Goal: Information Seeking & Learning: Learn about a topic

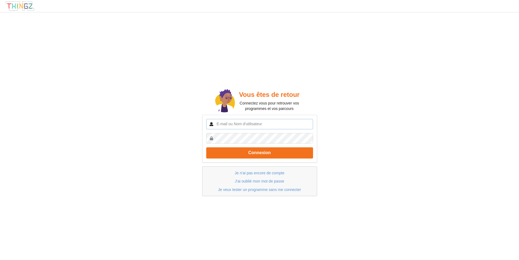
click at [257, 123] on input "text" at bounding box center [259, 124] width 107 height 10
click at [264, 190] on link "Je veux tester un programme sans me connecter" at bounding box center [259, 189] width 83 height 4
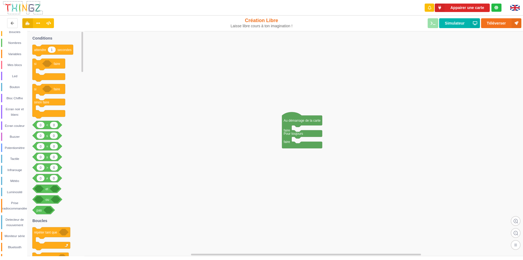
scroll to position [26, 0]
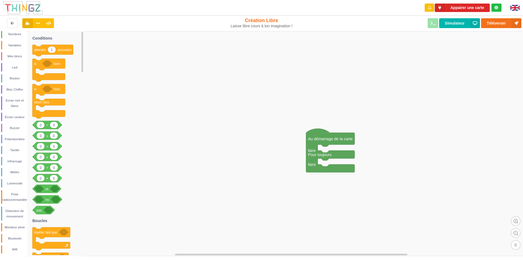
click at [227, 126] on rect at bounding box center [263, 143] width 527 height 225
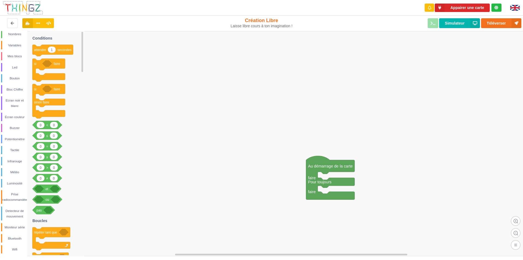
click at [164, 136] on rect at bounding box center [263, 143] width 527 height 225
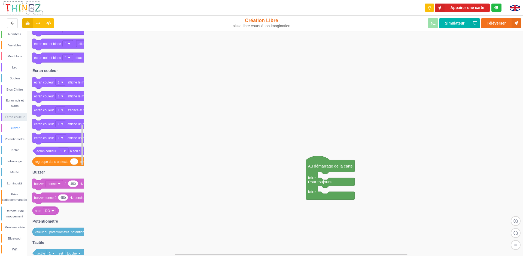
click at [17, 126] on div "Buzzer" at bounding box center [14, 127] width 25 height 5
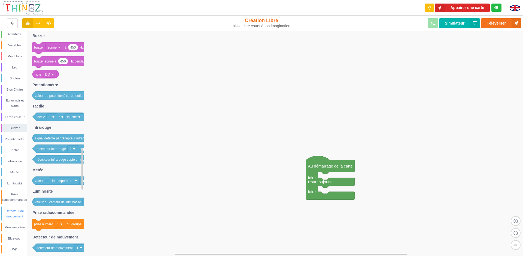
click at [16, 213] on div "Detecteur de mouvement" at bounding box center [14, 213] width 25 height 11
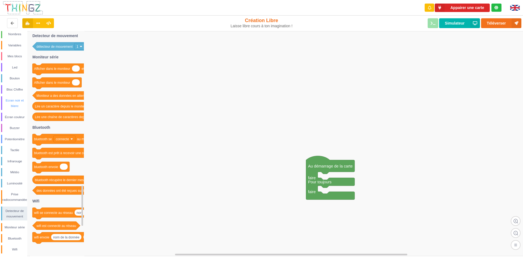
scroll to position [0, 0]
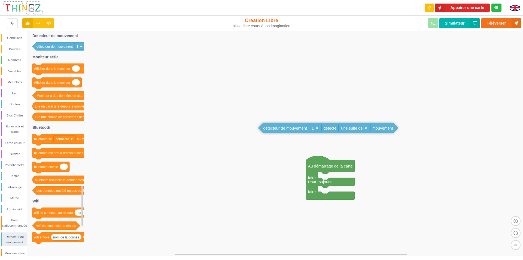
drag, startPoint x: 67, startPoint y: 49, endPoint x: 304, endPoint y: 139, distance: 253.5
click at [304, 139] on div "Conditions Boucles Nombres Variables Mes blocs Led Bouton Bloc Chiffre Ecran no…" at bounding box center [263, 143] width 527 height 225
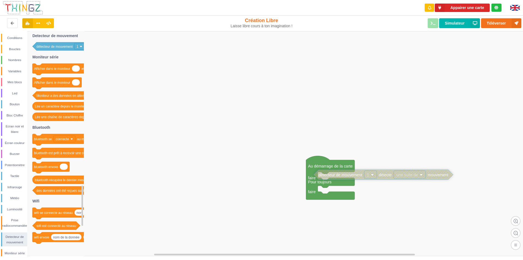
drag, startPoint x: 294, startPoint y: 139, endPoint x: 339, endPoint y: 176, distance: 57.9
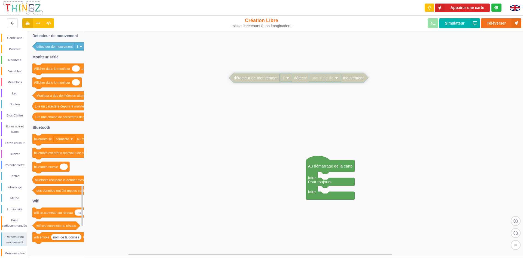
drag, startPoint x: 337, startPoint y: 177, endPoint x: 252, endPoint y: 80, distance: 128.6
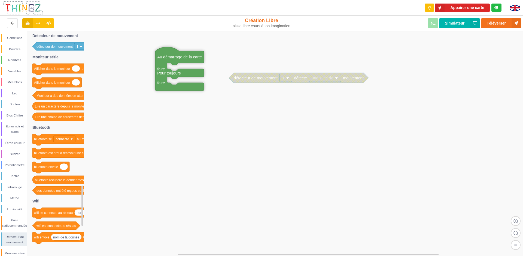
drag, startPoint x: 316, startPoint y: 160, endPoint x: 165, endPoint y: 51, distance: 186.1
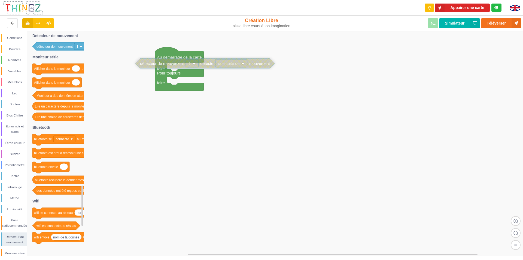
drag, startPoint x: 257, startPoint y: 80, endPoint x: 165, endPoint y: 67, distance: 93.0
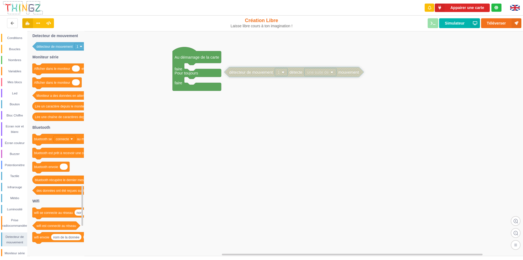
drag, startPoint x: 182, startPoint y: 69, endPoint x: 254, endPoint y: 76, distance: 71.8
drag, startPoint x: 249, startPoint y: 75, endPoint x: 255, endPoint y: 76, distance: 5.6
drag, startPoint x: 258, startPoint y: 76, endPoint x: 194, endPoint y: 66, distance: 63.9
drag, startPoint x: 194, startPoint y: 66, endPoint x: 186, endPoint y: 73, distance: 11.1
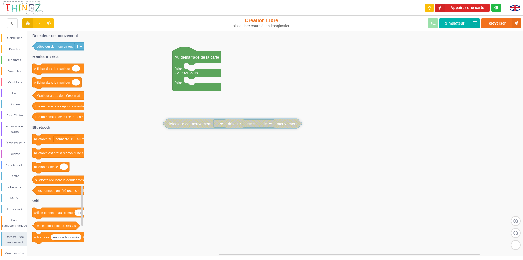
drag, startPoint x: 186, startPoint y: 73, endPoint x: 189, endPoint y: 126, distance: 53.0
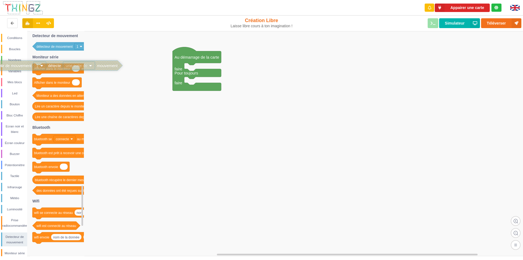
drag, startPoint x: 198, startPoint y: 124, endPoint x: 19, endPoint y: 70, distance: 187.6
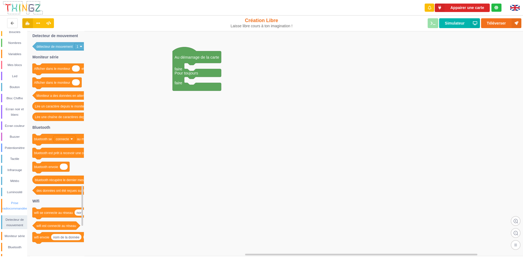
scroll to position [26, 0]
click at [14, 211] on div "Detecteur de mouvement" at bounding box center [14, 213] width 25 height 11
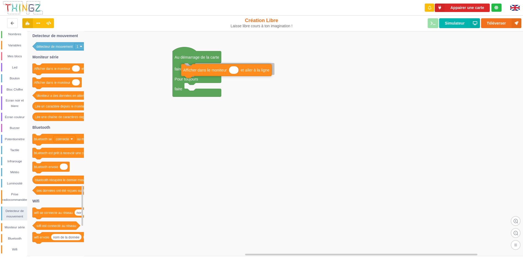
drag, startPoint x: 54, startPoint y: 70, endPoint x: 203, endPoint y: 69, distance: 149.4
click at [203, 69] on div "Conditions Boucles Nombres Variables Mes blocs Led Bouton Bloc Chiffre Ecran no…" at bounding box center [263, 143] width 527 height 225
click at [236, 70] on input at bounding box center [237, 69] width 10 height 8
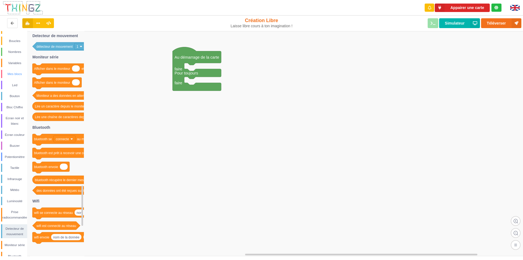
scroll to position [0, 0]
click at [14, 38] on div "Conditions" at bounding box center [14, 37] width 25 height 5
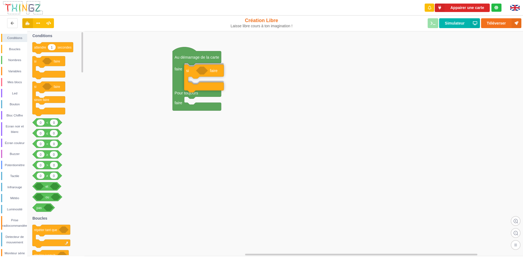
drag, startPoint x: 39, startPoint y: 64, endPoint x: 191, endPoint y: 72, distance: 152.1
click at [191, 72] on div "Conditions Boucles Nombres Variables Mes blocs Led Bouton Bloc Chiffre Ecran no…" at bounding box center [263, 143] width 527 height 225
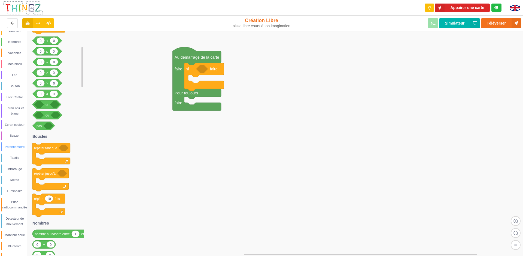
scroll to position [26, 0]
drag, startPoint x: 15, startPoint y: 213, endPoint x: 193, endPoint y: 77, distance: 223.7
click at [193, 77] on div "Conditions Boucles Nombres Variables Mes blocs Led Bouton Bloc Chiffre Ecran no…" at bounding box center [263, 143] width 527 height 225
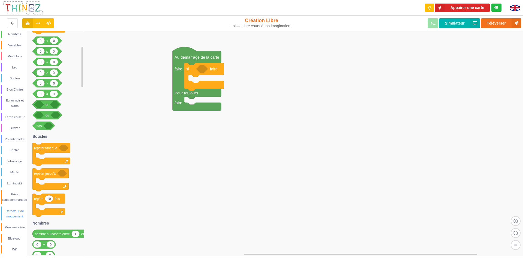
click at [17, 214] on div "Detecteur de mouvement" at bounding box center [14, 213] width 25 height 11
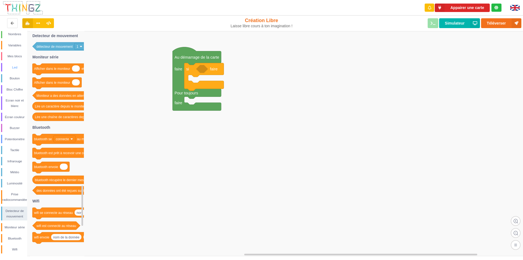
scroll to position [0, 0]
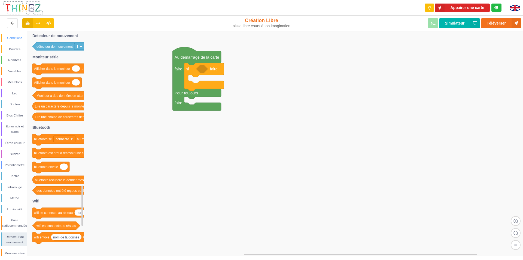
click at [18, 38] on div "Conditions" at bounding box center [14, 37] width 25 height 5
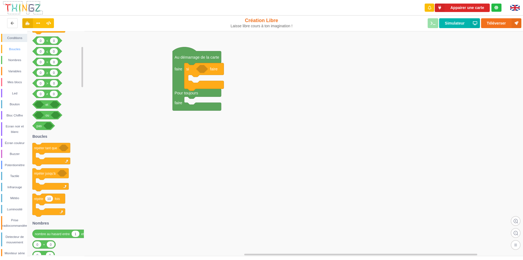
click at [19, 50] on div "Boucles" at bounding box center [14, 48] width 25 height 5
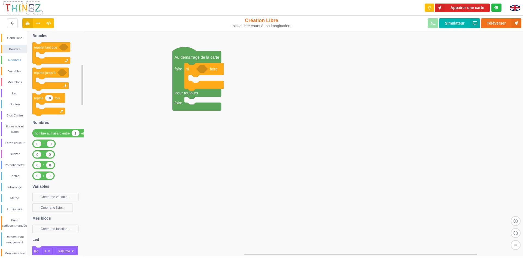
click at [18, 59] on div "Nombres" at bounding box center [14, 59] width 25 height 5
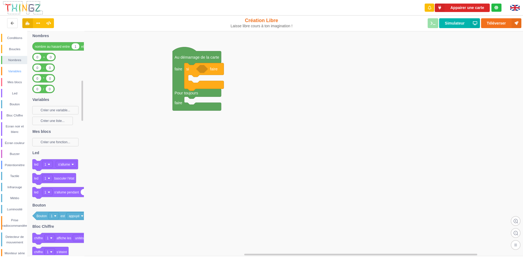
click at [15, 70] on div "Variables" at bounding box center [14, 70] width 25 height 5
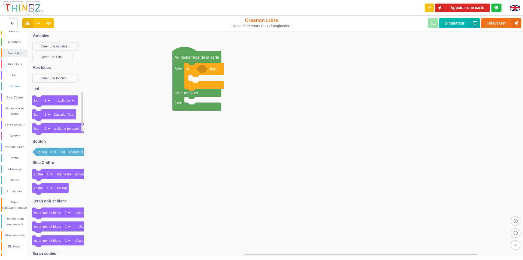
scroll to position [26, 0]
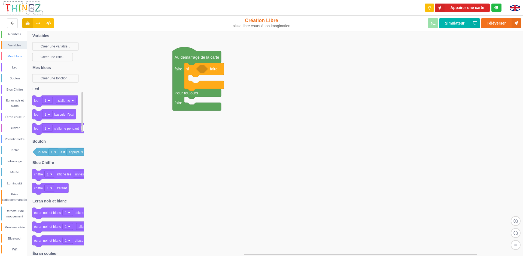
click at [17, 57] on div "Mes blocs" at bounding box center [14, 55] width 25 height 5
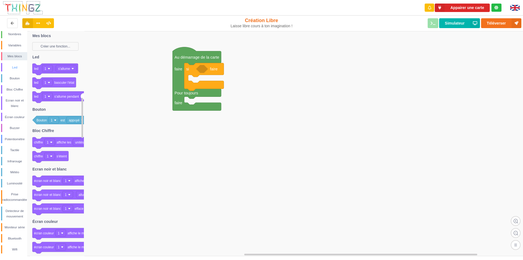
click at [11, 67] on div "Led" at bounding box center [14, 67] width 25 height 5
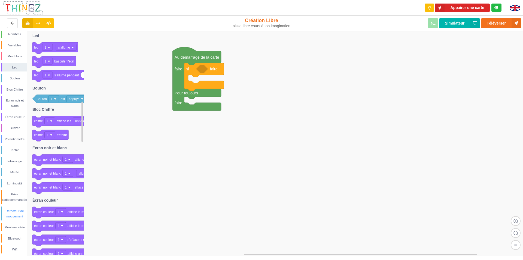
click at [16, 215] on div "Detecteur de mouvement" at bounding box center [14, 213] width 25 height 11
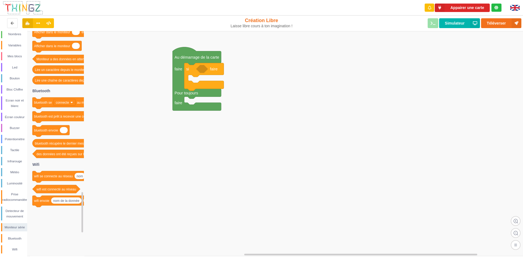
drag, startPoint x: 49, startPoint y: 215, endPoint x: 99, endPoint y: 181, distance: 60.5
click at [102, 183] on div "Conditions Boucles Nombres Variables Mes blocs Led Bouton Bloc Chiffre Ecran no…" at bounding box center [263, 143] width 527 height 225
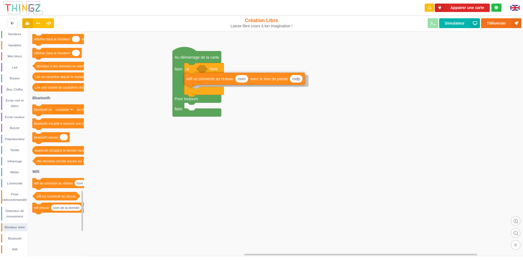
drag, startPoint x: 54, startPoint y: 183, endPoint x: 206, endPoint y: 78, distance: 184.9
click at [206, 78] on div "Conditions Boucles Nombres Variables Mes blocs Led Bouton Bloc Chiffre Ecran no…" at bounding box center [263, 143] width 527 height 225
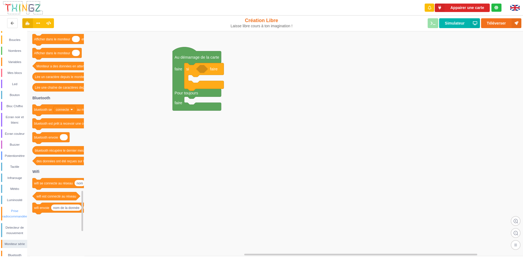
scroll to position [0, 0]
click at [18, 114] on div "Bloc Chiffre" at bounding box center [14, 115] width 25 height 5
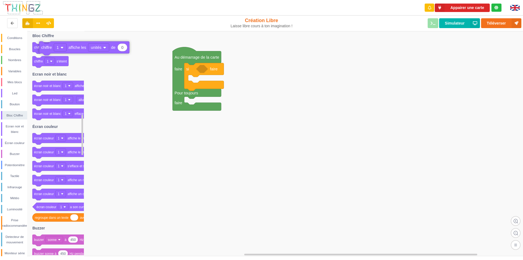
drag, startPoint x: 53, startPoint y: 49, endPoint x: 60, endPoint y: 48, distance: 6.9
click at [19, 40] on div "Conditions" at bounding box center [14, 37] width 25 height 5
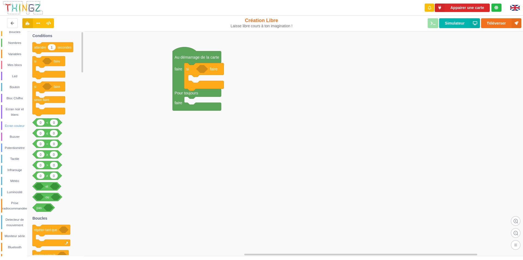
scroll to position [26, 0]
click at [20, 216] on div "Detecteur de mouvement" at bounding box center [14, 213] width 25 height 11
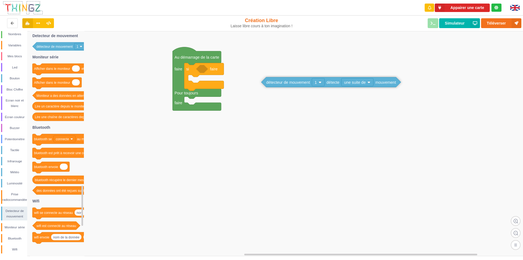
drag, startPoint x: 67, startPoint y: 47, endPoint x: 291, endPoint y: 78, distance: 225.9
click at [292, 79] on div "Conditions Boucles Nombres Variables Mes blocs Led Bouton Bloc Chiffre Ecran no…" at bounding box center [263, 143] width 527 height 225
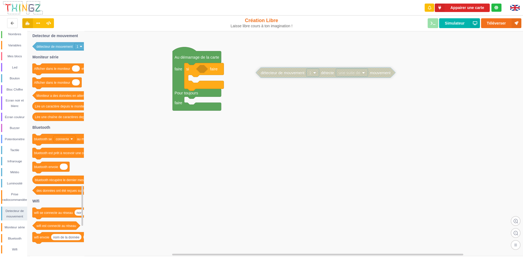
drag, startPoint x: 291, startPoint y: 79, endPoint x: 287, endPoint y: 73, distance: 7.5
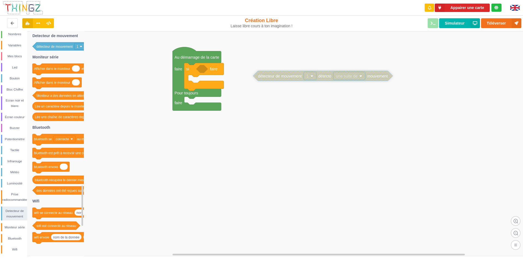
drag, startPoint x: 287, startPoint y: 73, endPoint x: 285, endPoint y: 76, distance: 3.8
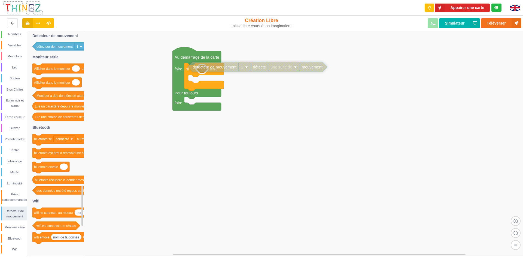
drag, startPoint x: 265, startPoint y: 78, endPoint x: 199, endPoint y: 69, distance: 66.0
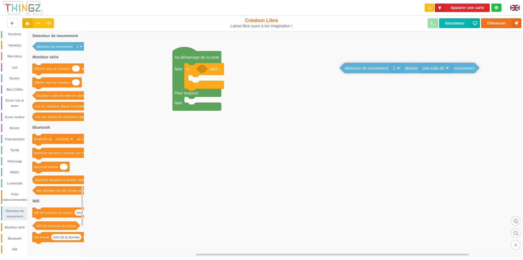
drag, startPoint x: 231, startPoint y: 70, endPoint x: 374, endPoint y: 69, distance: 143.7
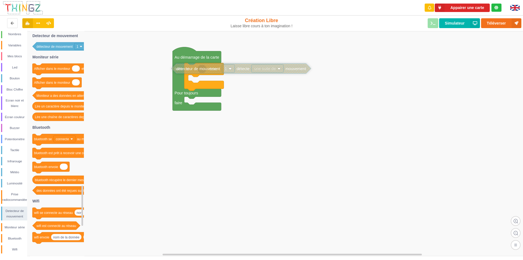
drag, startPoint x: 373, startPoint y: 70, endPoint x: 205, endPoint y: 71, distance: 168.5
click at [158, 65] on rect at bounding box center [263, 143] width 527 height 225
drag, startPoint x: 13, startPoint y: 89, endPoint x: 107, endPoint y: 90, distance: 94.3
click at [107, 90] on div "Conditions Boucles Nombres Variables Mes blocs Led Bouton Bloc Chiffre Ecran no…" at bounding box center [263, 143] width 527 height 225
click at [20, 88] on div "Bloc Chiffre" at bounding box center [14, 89] width 25 height 5
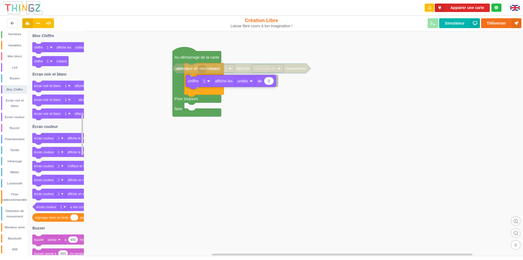
drag, startPoint x: 64, startPoint y: 47, endPoint x: 217, endPoint y: 80, distance: 156.9
click at [217, 80] on div "Conditions Boucles Nombres Variables Mes blocs Led Bouton Bloc Chiffre Ecran no…" at bounding box center [263, 143] width 527 height 225
click at [144, 81] on rect at bounding box center [263, 143] width 527 height 225
click at [283, 110] on rect at bounding box center [263, 143] width 527 height 225
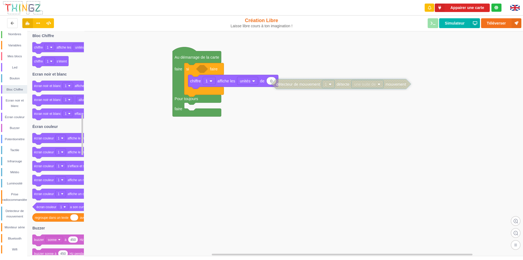
drag, startPoint x: 245, startPoint y: 71, endPoint x: 345, endPoint y: 86, distance: 101.2
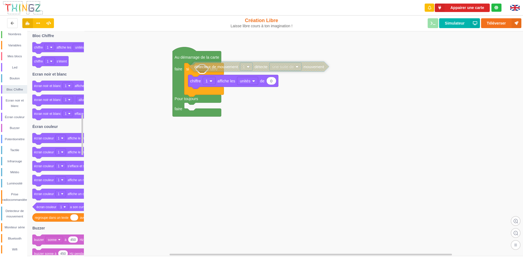
drag, startPoint x: 322, startPoint y: 93, endPoint x: 233, endPoint y: 67, distance: 92.8
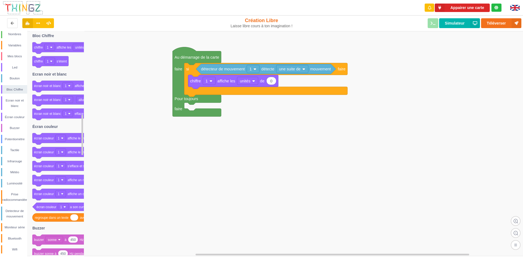
click at [247, 125] on rect at bounding box center [263, 143] width 527 height 225
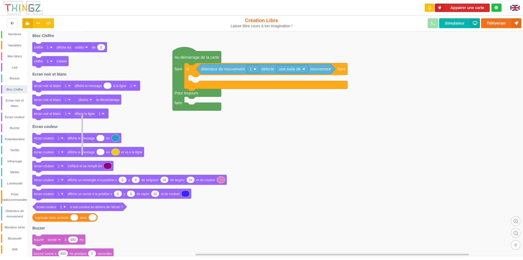
click at [55, 88] on icon at bounding box center [86, 86] width 108 height 11
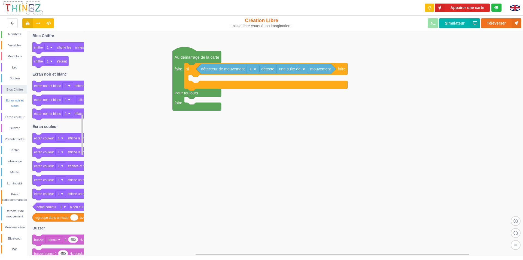
click at [13, 102] on div "Ecran noir et blanc" at bounding box center [14, 103] width 25 height 11
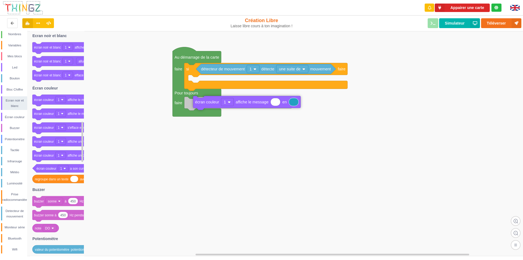
drag, startPoint x: 50, startPoint y: 101, endPoint x: 209, endPoint y: 102, distance: 159.7
click at [210, 102] on div "Conditions Boucles Nombres Variables Mes blocs Led Bouton Bloc Chiffre Ecran no…" at bounding box center [263, 143] width 527 height 225
click at [265, 105] on input at bounding box center [267, 103] width 10 height 8
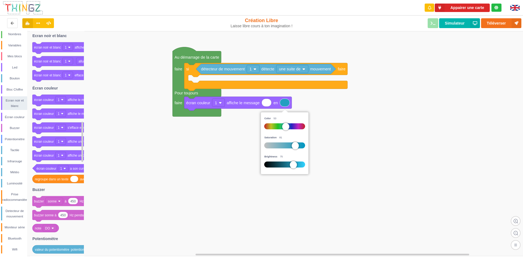
click at [267, 163] on div at bounding box center [284, 164] width 41 height 6
click at [326, 110] on rect at bounding box center [263, 143] width 527 height 225
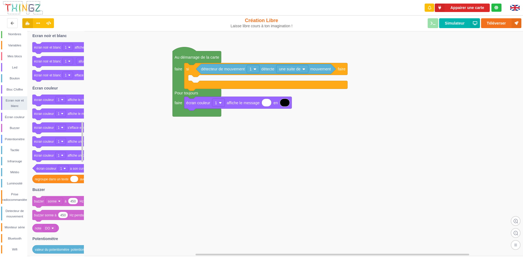
click at [234, 143] on rect at bounding box center [263, 143] width 527 height 225
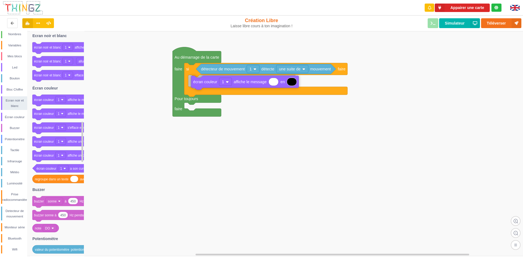
drag, startPoint x: 207, startPoint y: 104, endPoint x: 214, endPoint y: 84, distance: 21.9
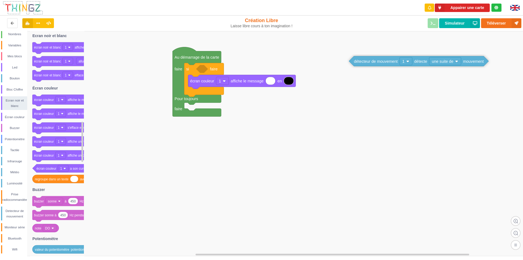
drag, startPoint x: 212, startPoint y: 69, endPoint x: 334, endPoint y: 64, distance: 122.8
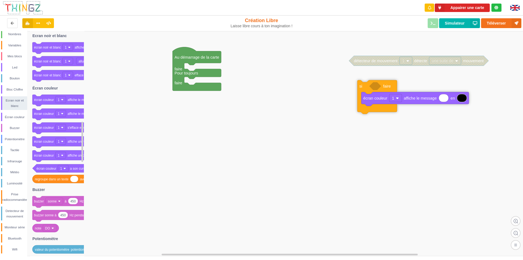
drag, startPoint x: 209, startPoint y: 70, endPoint x: 382, endPoint y: 87, distance: 174.2
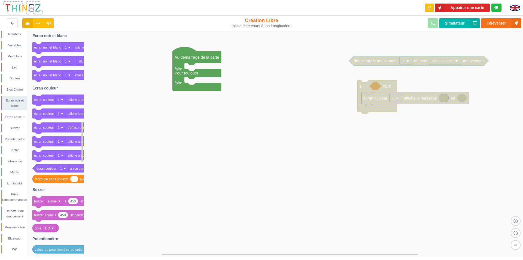
drag, startPoint x: 382, startPoint y: 139, endPoint x: 382, endPoint y: 125, distance: 14.4
click at [382, 139] on rect at bounding box center [263, 143] width 527 height 225
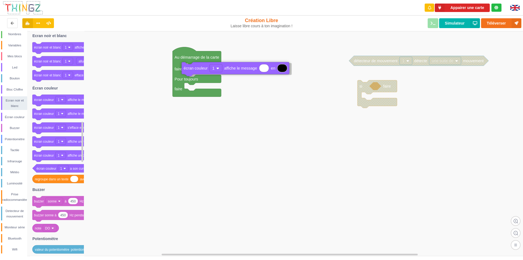
drag, startPoint x: 379, startPoint y: 101, endPoint x: 200, endPoint y: 71, distance: 182.3
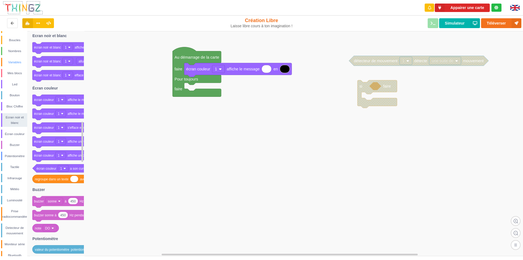
scroll to position [0, 0]
click at [15, 156] on div "Buzzer" at bounding box center [14, 153] width 25 height 5
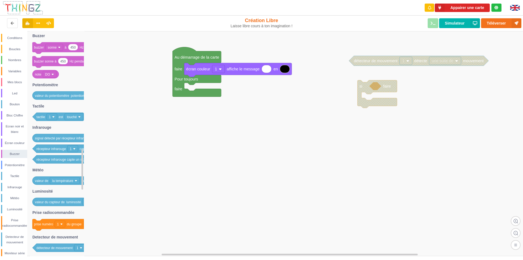
drag, startPoint x: 15, startPoint y: 153, endPoint x: 202, endPoint y: 128, distance: 188.4
click at [202, 128] on div "Conditions Boucles Nombres Variables Mes blocs Led Bouton Bloc Chiffre Ecran no…" at bounding box center [263, 143] width 527 height 225
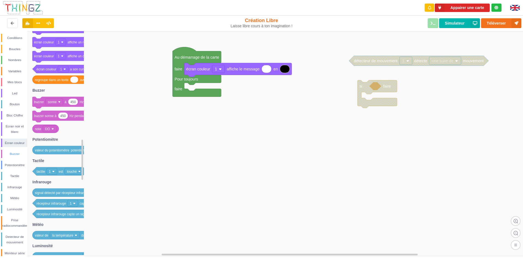
click at [18, 153] on div "Buzzer" at bounding box center [14, 153] width 25 height 5
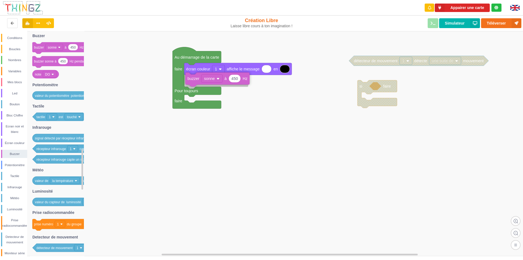
drag, startPoint x: 42, startPoint y: 49, endPoint x: 195, endPoint y: 79, distance: 156.2
click at [195, 79] on div "Conditions Boucles Nombres Variables Mes blocs Led Bouton Bloc Chiffre Ecran no…" at bounding box center [263, 143] width 527 height 225
click at [17, 95] on div "Led" at bounding box center [14, 92] width 25 height 5
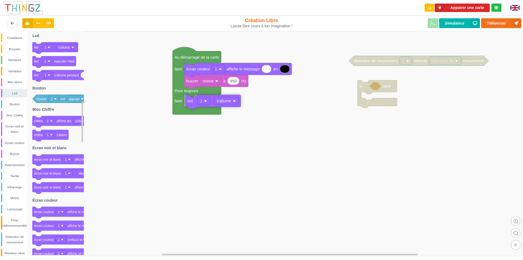
drag, startPoint x: 38, startPoint y: 49, endPoint x: 191, endPoint y: 101, distance: 162.0
click at [191, 101] on div "Conditions Boucles Nombres Variables Mes blocs Led Bouton Bloc Chiffre Ecran no…" at bounding box center [263, 143] width 527 height 225
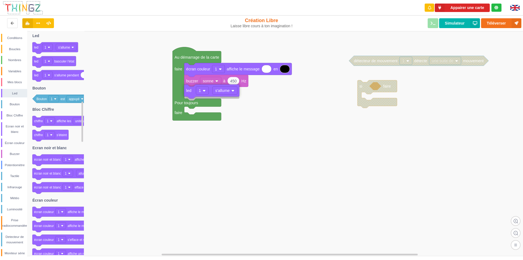
drag, startPoint x: 194, startPoint y: 100, endPoint x: 194, endPoint y: 90, distance: 10.1
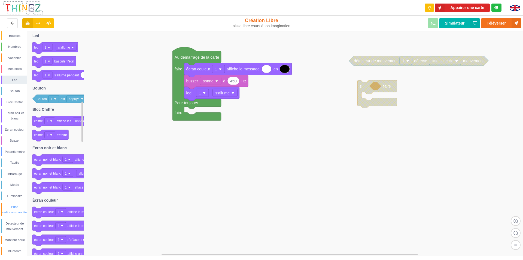
scroll to position [26, 0]
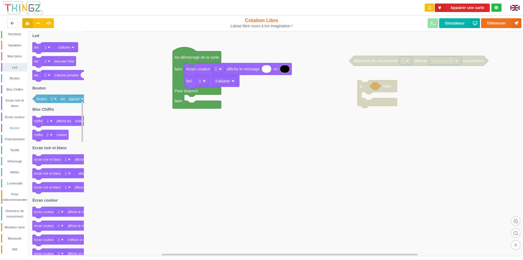
click at [14, 126] on div "Buzzer" at bounding box center [14, 127] width 25 height 5
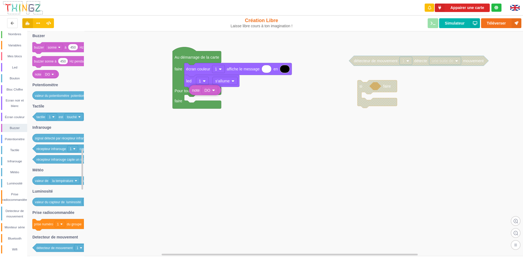
drag, startPoint x: 39, startPoint y: 75, endPoint x: 195, endPoint y: 90, distance: 157.2
click at [195, 90] on div "Conditions Boucles Nombres Variables Mes blocs Led Bouton Bloc Chiffre Ecran no…" at bounding box center [263, 143] width 527 height 225
drag, startPoint x: 195, startPoint y: 92, endPoint x: 239, endPoint y: 98, distance: 44.8
drag, startPoint x: 243, startPoint y: 97, endPoint x: 194, endPoint y: 88, distance: 50.2
drag, startPoint x: 194, startPoint y: 88, endPoint x: 248, endPoint y: 104, distance: 55.9
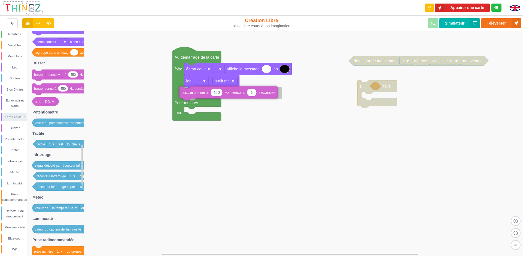
drag, startPoint x: 49, startPoint y: 90, endPoint x: 197, endPoint y: 93, distance: 147.2
click at [197, 93] on div "Conditions Boucles Nombres Variables Mes blocs Led Bouton Bloc Chiffre Ecran no…" at bounding box center [263, 143] width 527 height 225
drag, startPoint x: 38, startPoint y: 103, endPoint x: 255, endPoint y: 94, distance: 217.2
click at [255, 94] on div "Conditions Boucles Nombres Variables Mes blocs Led Bouton Bloc Chiffre Ecran no…" at bounding box center [263, 143] width 527 height 225
drag, startPoint x: 260, startPoint y: 95, endPoint x: 220, endPoint y: 94, distance: 39.5
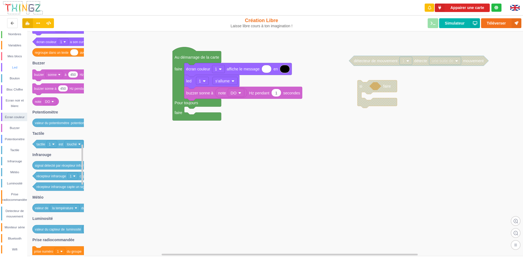
click at [18, 70] on div "Led" at bounding box center [14, 67] width 26 height 8
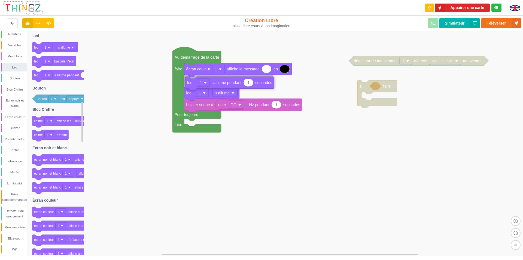
drag, startPoint x: 58, startPoint y: 75, endPoint x: 211, endPoint y: 81, distance: 153.3
click at [211, 81] on div "Conditions Boucles Nombres Variables Mes blocs Led Bouton Bloc Chiffre Ecran no…" at bounding box center [263, 143] width 527 height 225
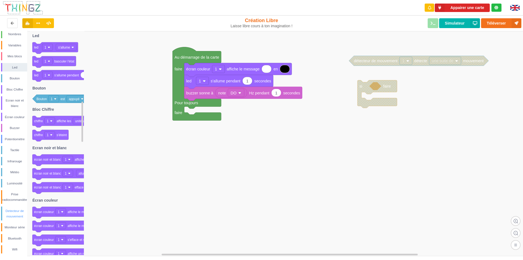
click at [16, 215] on div "Detecteur de mouvement" at bounding box center [14, 213] width 25 height 11
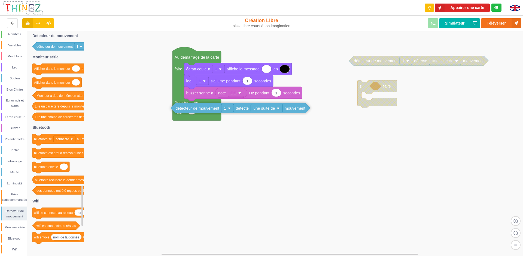
drag, startPoint x: 53, startPoint y: 48, endPoint x: 191, endPoint y: 109, distance: 151.0
click at [191, 109] on div "Conditions Boucles Nombres Variables Mes blocs Led Bouton Bloc Chiffre Ecran no…" at bounding box center [263, 143] width 527 height 225
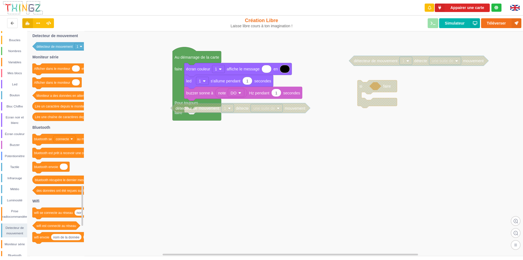
scroll to position [0, 0]
click at [14, 38] on div "Conditions" at bounding box center [14, 37] width 25 height 5
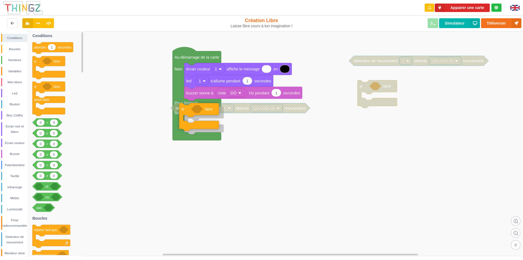
drag, startPoint x: 37, startPoint y: 64, endPoint x: 184, endPoint y: 110, distance: 154.2
click at [184, 110] on div "Conditions Boucles Nombres Variables Mes blocs Led Bouton Bloc Chiffre Ecran no…" at bounding box center [263, 143] width 527 height 225
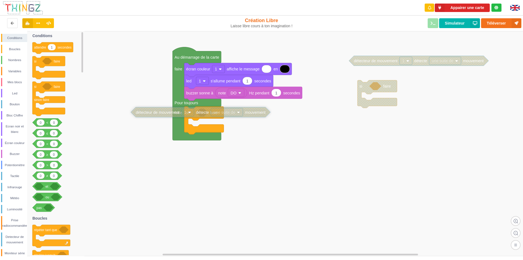
drag, startPoint x: 243, startPoint y: 109, endPoint x: 203, endPoint y: 113, distance: 40.0
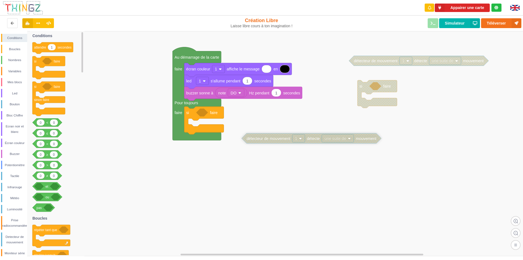
drag, startPoint x: 203, startPoint y: 113, endPoint x: 314, endPoint y: 140, distance: 114.0
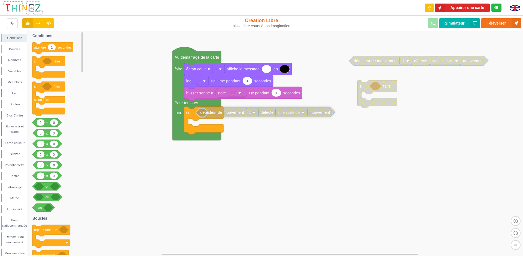
drag, startPoint x: 282, startPoint y: 141, endPoint x: 236, endPoint y: 115, distance: 53.2
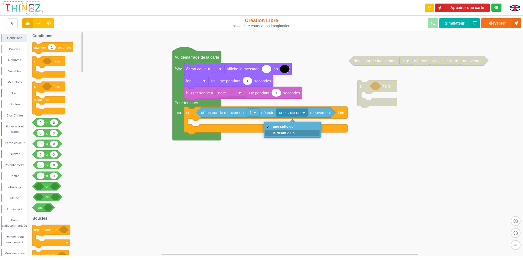
click at [293, 132] on div "le début d'un" at bounding box center [284, 133] width 22 height 4
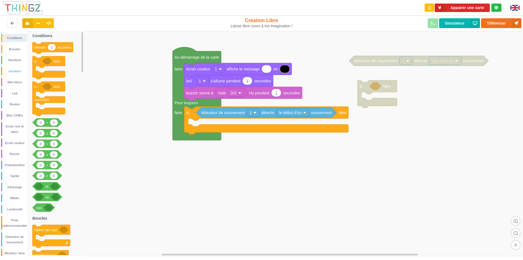
click at [16, 73] on div "Variables" at bounding box center [14, 70] width 25 height 5
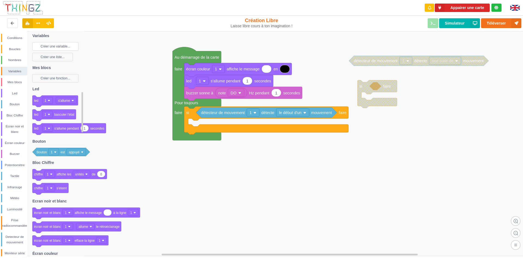
click at [55, 47] on text "Créer une variable..." at bounding box center [56, 46] width 30 height 4
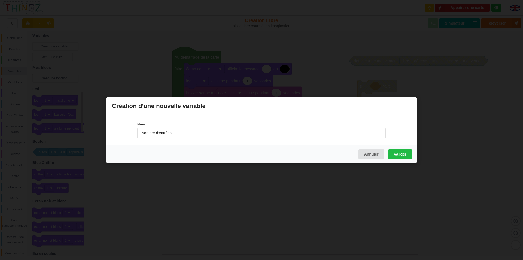
type input "Nombre d'entrées"
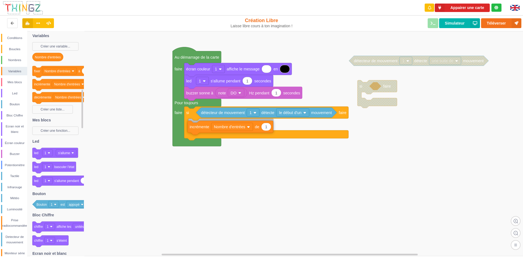
drag, startPoint x: 46, startPoint y: 85, endPoint x: 201, endPoint y: 126, distance: 160.9
click at [201, 126] on div "Conditions Boucles Nombres Variables Mes blocs Led Bouton Bloc Chiffre Ecran no…" at bounding box center [263, 143] width 527 height 225
click at [234, 208] on rect at bounding box center [263, 143] width 527 height 225
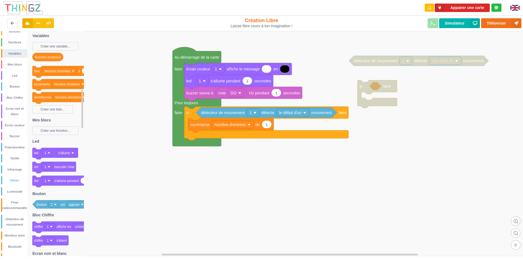
scroll to position [26, 0]
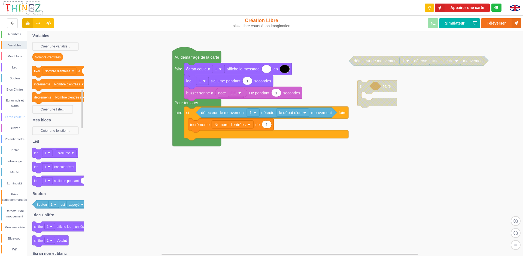
click at [17, 116] on div "Écran couleur" at bounding box center [14, 116] width 25 height 5
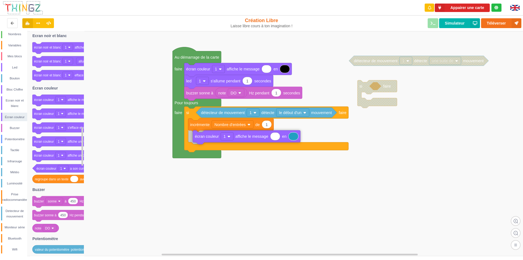
drag, startPoint x: 70, startPoint y: 100, endPoint x: 231, endPoint y: 135, distance: 164.5
click at [231, 135] on div "Conditions Boucles Nombres Variables Mes blocs Led Bouton Bloc Chiffre Ecran no…" at bounding box center [263, 143] width 527 height 225
click at [15, 43] on div "Variables" at bounding box center [14, 45] width 25 height 5
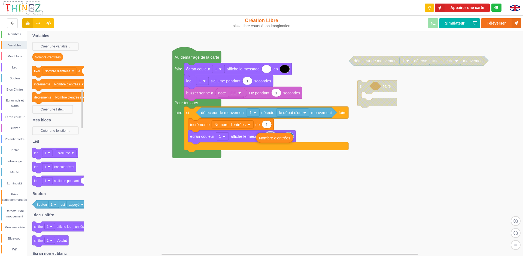
drag, startPoint x: 47, startPoint y: 58, endPoint x: 271, endPoint y: 137, distance: 237.6
click at [271, 137] on div "Conditions Boucles Nombres Variables Mes blocs Led Bouton Bloc Chiffre Ecran no…" at bounding box center [263, 143] width 527 height 225
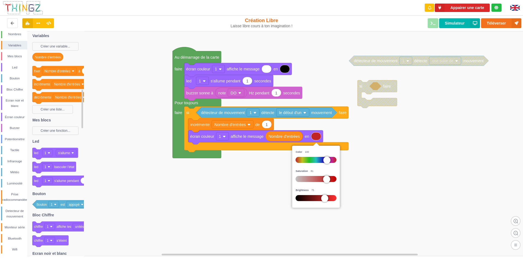
click at [334, 159] on div at bounding box center [316, 160] width 41 height 6
drag, startPoint x: 329, startPoint y: 177, endPoint x: 336, endPoint y: 177, distance: 6.9
click at [336, 177] on div at bounding box center [333, 179] width 7 height 7
click at [362, 171] on rect at bounding box center [263, 143] width 527 height 225
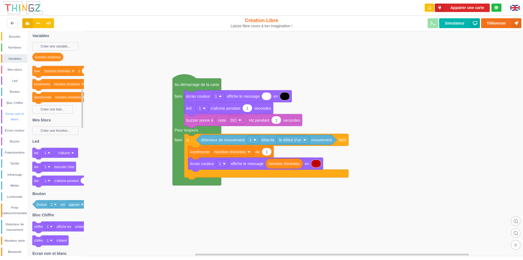
scroll to position [0, 0]
click at [11, 37] on div "Conditions" at bounding box center [14, 37] width 25 height 5
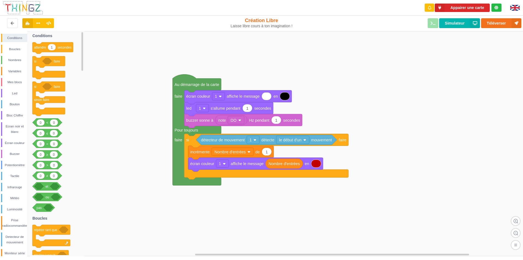
click at [286, 221] on rect at bounding box center [263, 143] width 527 height 225
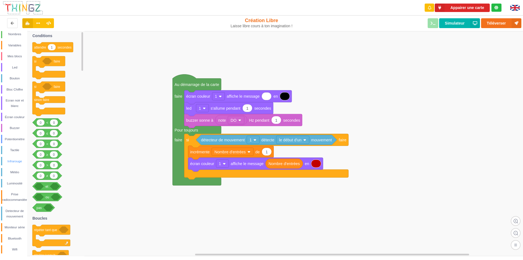
click at [16, 161] on div "Infrarouge" at bounding box center [14, 160] width 25 height 5
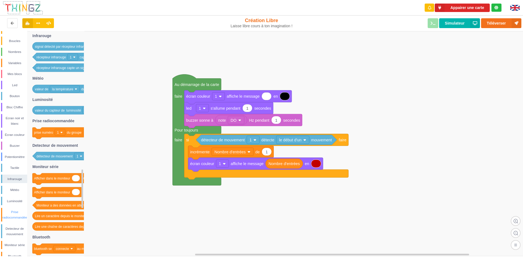
scroll to position [0, 0]
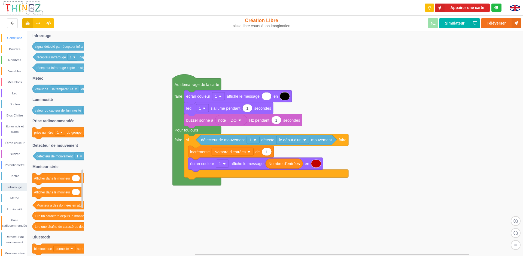
click at [17, 38] on div "Conditions" at bounding box center [14, 37] width 25 height 5
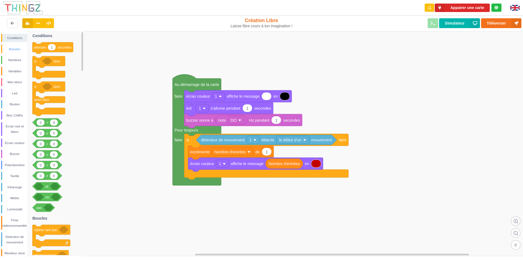
click at [16, 48] on div "Boucles" at bounding box center [14, 48] width 25 height 5
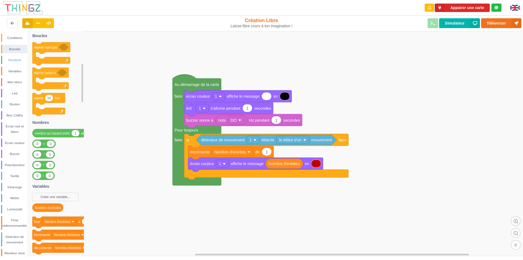
click at [17, 61] on div "Nombres" at bounding box center [14, 59] width 25 height 5
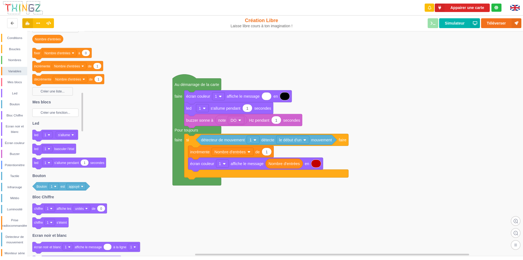
click at [55, 113] on text "Créer une fonction..." at bounding box center [56, 113] width 30 height 4
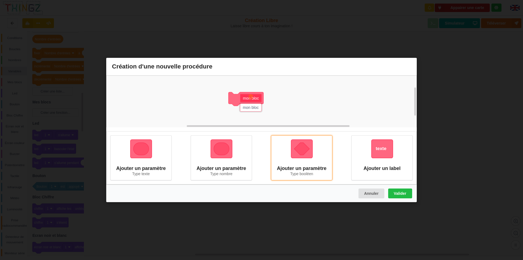
click at [302, 154] on img at bounding box center [302, 149] width 22 height 19
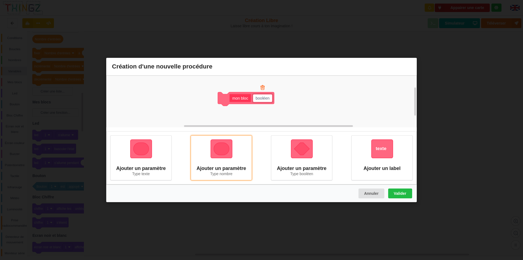
click at [222, 150] on img at bounding box center [222, 149] width 22 height 19
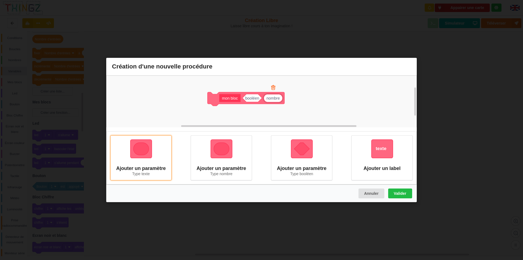
click at [126, 149] on div "Ajouter un paramètre Type texte" at bounding box center [140, 157] width 61 height 45
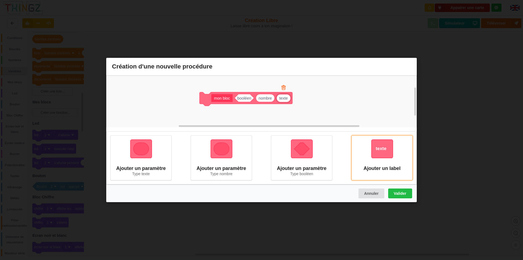
click at [383, 158] on img at bounding box center [383, 149] width 22 height 19
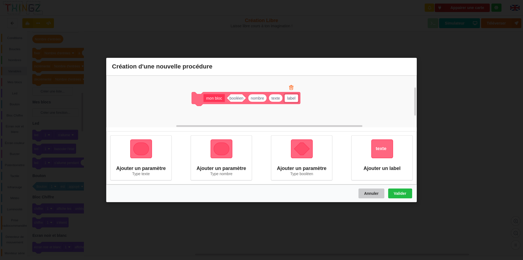
click at [372, 194] on button "Annuler" at bounding box center [372, 193] width 26 height 10
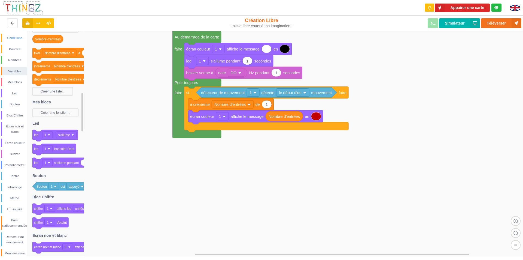
click at [20, 37] on div "Conditions" at bounding box center [14, 37] width 25 height 5
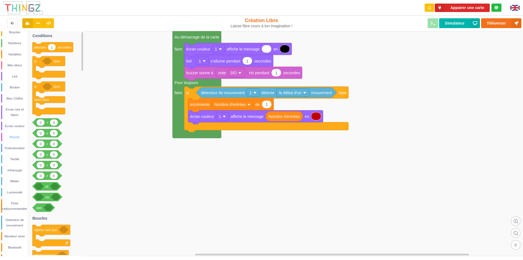
scroll to position [26, 0]
click at [15, 173] on div "Météo" at bounding box center [14, 171] width 25 height 5
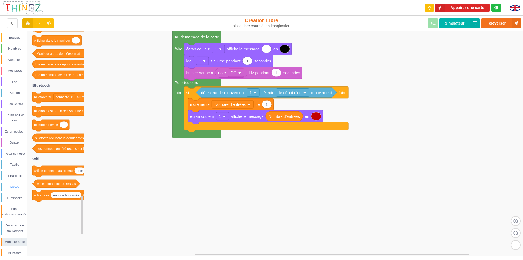
scroll to position [0, 0]
click at [17, 40] on div "Conditions" at bounding box center [14, 37] width 25 height 5
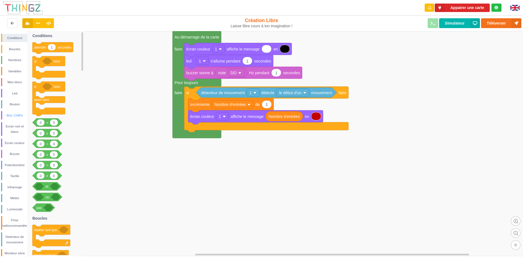
click at [17, 115] on div "Bloc Chiffre" at bounding box center [14, 115] width 25 height 5
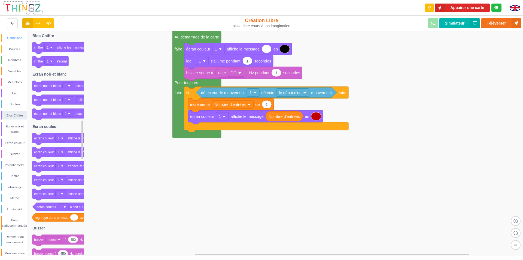
click at [18, 40] on div "Conditions" at bounding box center [14, 37] width 25 height 5
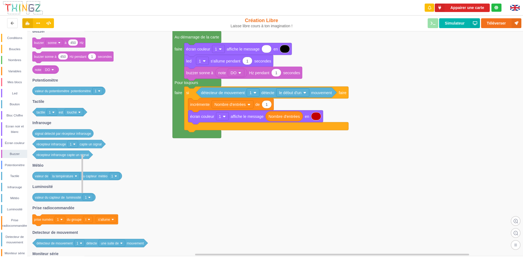
click at [57, 177] on text "la température" at bounding box center [62, 176] width 21 height 4
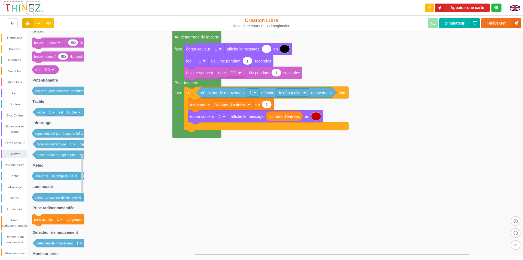
click at [171, 181] on rect at bounding box center [263, 143] width 527 height 225
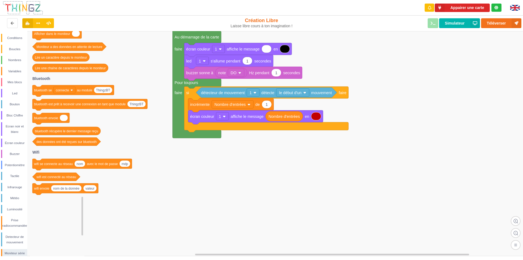
click at [70, 191] on icon at bounding box center [66, 188] width 31 height 7
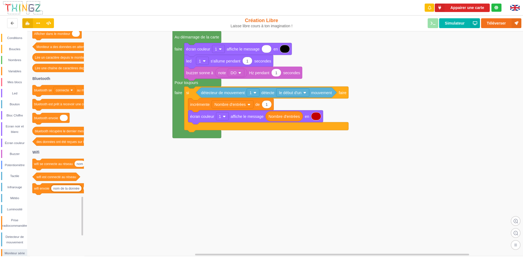
click at [122, 181] on rect at bounding box center [263, 143] width 527 height 225
click at [457, 22] on button "Simulateur" at bounding box center [459, 23] width 41 height 10
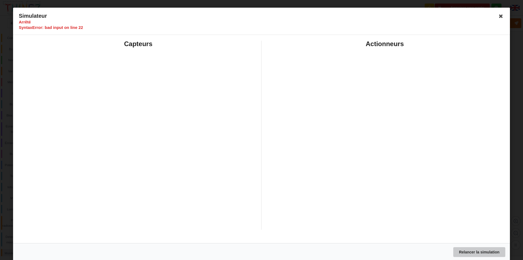
click at [473, 252] on button "Relancer la simulation" at bounding box center [480, 252] width 52 height 10
click at [497, 15] on icon at bounding box center [501, 16] width 9 height 9
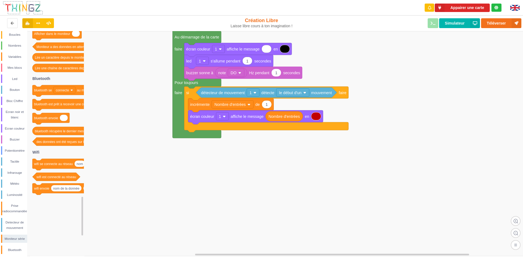
scroll to position [26, 0]
click at [19, 226] on div "Moniteur série" at bounding box center [14, 226] width 25 height 5
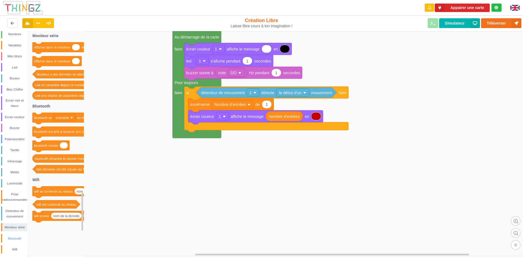
click at [19, 238] on div "Bluetooth" at bounding box center [14, 238] width 25 height 5
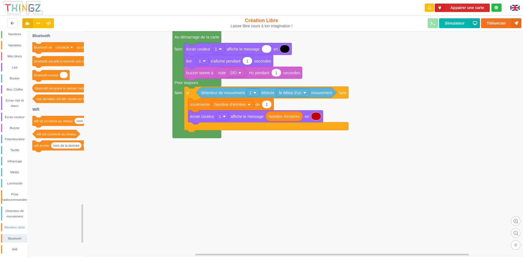
click at [18, 227] on div "Moniteur série" at bounding box center [14, 226] width 25 height 5
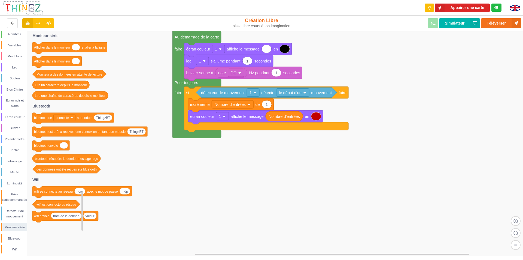
click at [76, 64] on icon at bounding box center [76, 61] width 8 height 7
click at [76, 64] on input at bounding box center [76, 61] width 8 height 6
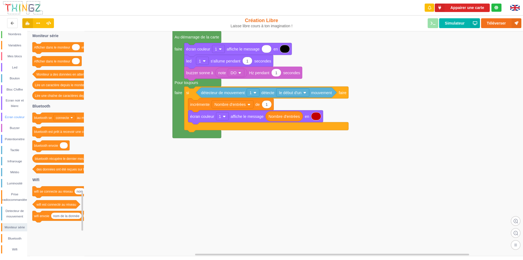
click at [14, 117] on div "Écran couleur" at bounding box center [14, 116] width 25 height 5
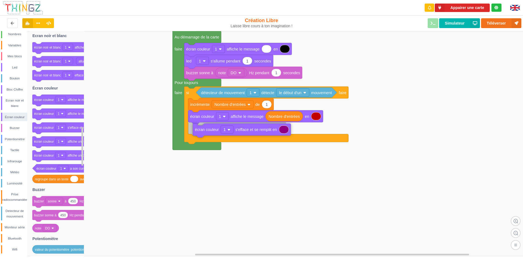
drag, startPoint x: 70, startPoint y: 129, endPoint x: 230, endPoint y: 131, distance: 160.6
click at [230, 131] on div "Conditions Boucles Nombres Variables Mes blocs Led Bouton Bloc Chiffre Ecran no…" at bounding box center [263, 143] width 527 height 225
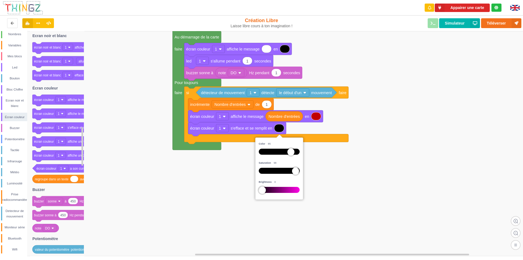
click at [261, 191] on div at bounding box center [279, 190] width 41 height 6
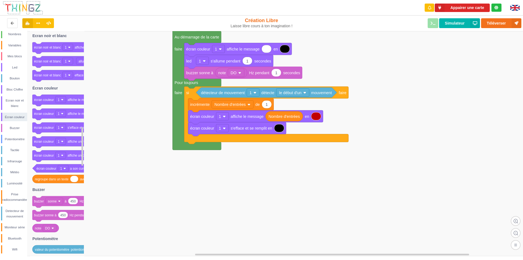
click at [324, 174] on rect at bounding box center [263, 143] width 527 height 225
click at [12, 246] on div "Wifi" at bounding box center [14, 248] width 25 height 5
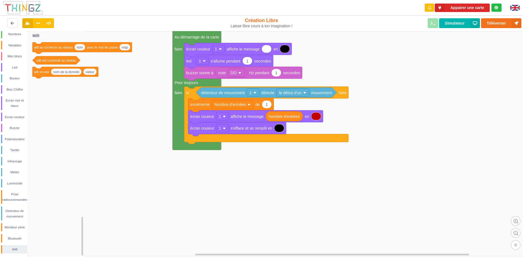
click at [66, 72] on text "nom de la donnée" at bounding box center [66, 72] width 26 height 4
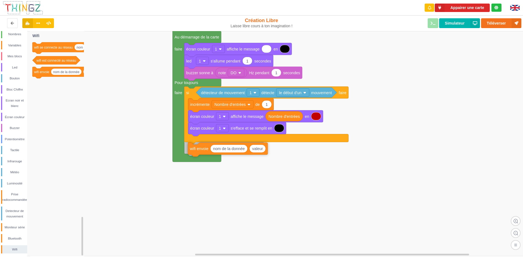
drag, startPoint x: 38, startPoint y: 73, endPoint x: 194, endPoint y: 149, distance: 173.1
click at [194, 149] on div "Conditions Boucles Nombres Variables Mes blocs Led Bouton Bloc Chiffre Ecran no…" at bounding box center [263, 143] width 527 height 225
click at [15, 47] on div "Variables" at bounding box center [14, 45] width 25 height 5
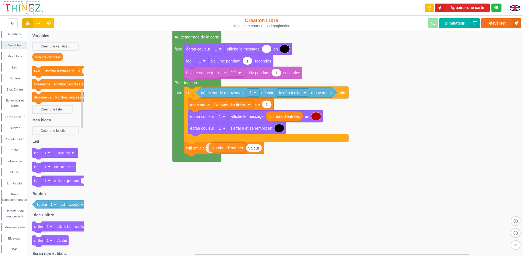
drag, startPoint x: 52, startPoint y: 59, endPoint x: 228, endPoint y: 149, distance: 197.9
click at [228, 149] on div "Conditions Boucles Nombres Variables Mes blocs Led Bouton Bloc Chiffre Ecran no…" at bounding box center [263, 143] width 527 height 225
click at [232, 173] on rect at bounding box center [263, 143] width 527 height 225
click at [248, 166] on rect at bounding box center [263, 143] width 527 height 225
click at [15, 34] on div "Nombres" at bounding box center [14, 33] width 25 height 5
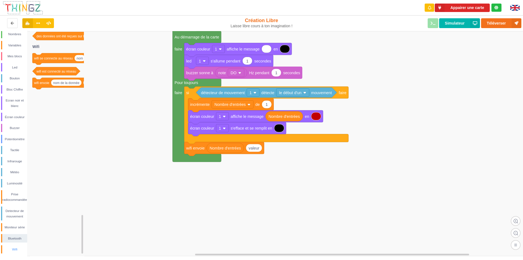
click at [12, 247] on div "Wifi" at bounding box center [14, 248] width 25 height 5
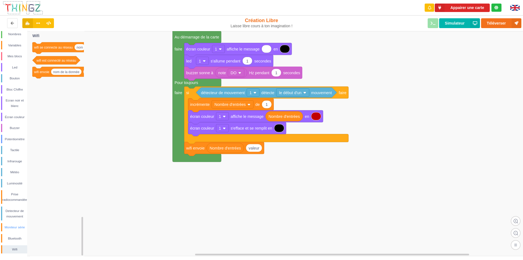
click at [16, 227] on div "Moniteur série" at bounding box center [14, 226] width 25 height 5
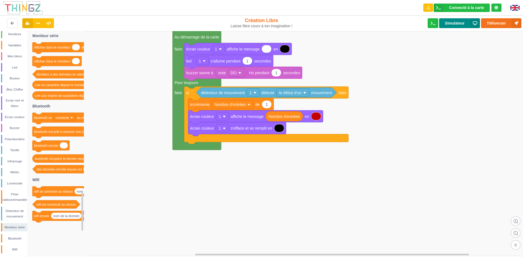
click at [460, 22] on button "Simulateur" at bounding box center [459, 23] width 41 height 10
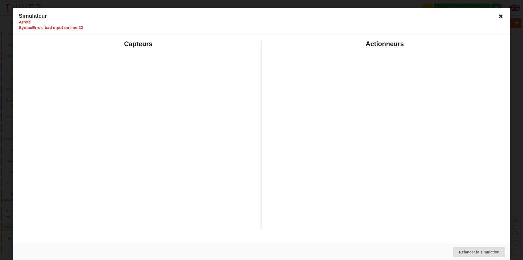
click at [501, 16] on icon at bounding box center [501, 16] width 9 height 9
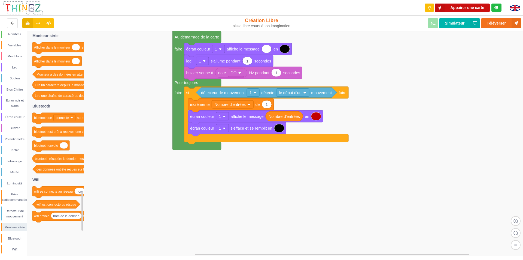
click at [459, 6] on button "Appairer une carte" at bounding box center [462, 8] width 55 height 8
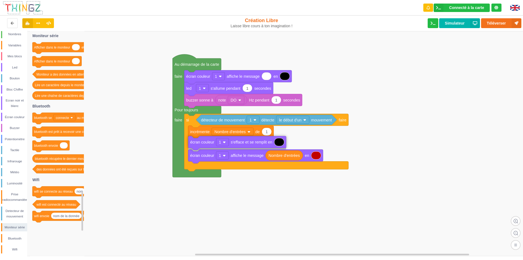
drag, startPoint x: 206, startPoint y: 157, endPoint x: 206, endPoint y: 144, distance: 13.4
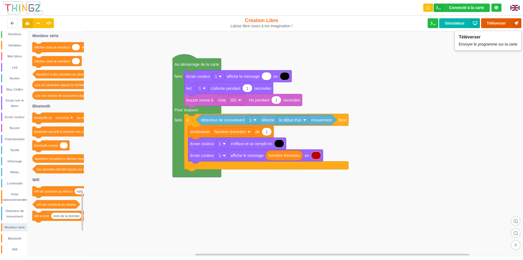
click at [495, 20] on button "Téléverser" at bounding box center [501, 23] width 40 height 10
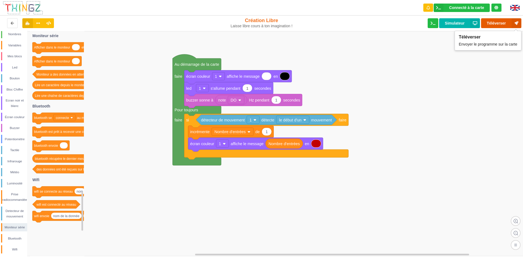
click at [491, 22] on button "Téléverser" at bounding box center [501, 23] width 40 height 10
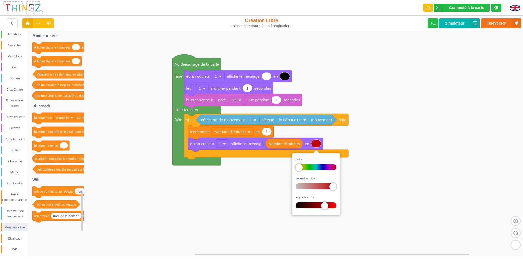
drag, startPoint x: 298, startPoint y: 166, endPoint x: 295, endPoint y: 167, distance: 3.0
click at [295, 167] on div "Color 0 Saturation 100 Brightness 75" at bounding box center [316, 183] width 45 height 59
drag, startPoint x: 298, startPoint y: 168, endPoint x: 314, endPoint y: 167, distance: 15.8
click at [314, 167] on div at bounding box center [315, 167] width 7 height 7
click at [392, 104] on rect at bounding box center [263, 143] width 527 height 225
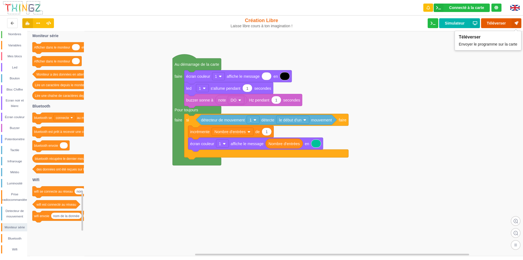
click at [501, 24] on button "Téléverser" at bounding box center [501, 23] width 40 height 10
click at [450, 22] on button "Simulateur" at bounding box center [459, 23] width 41 height 10
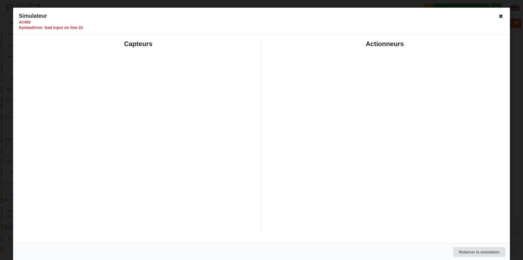
click at [498, 17] on icon at bounding box center [501, 16] width 9 height 9
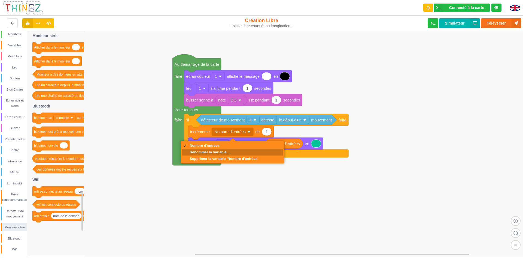
click at [221, 151] on div "Renommer la variable…" at bounding box center [224, 152] width 69 height 4
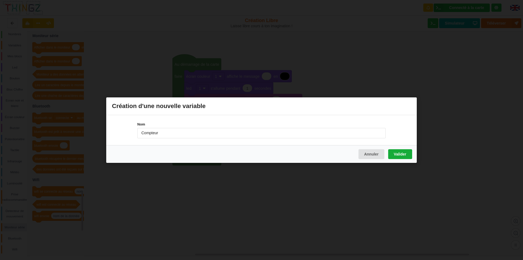
type input "Compteur"
click at [403, 151] on button "Valider" at bounding box center [400, 154] width 24 height 10
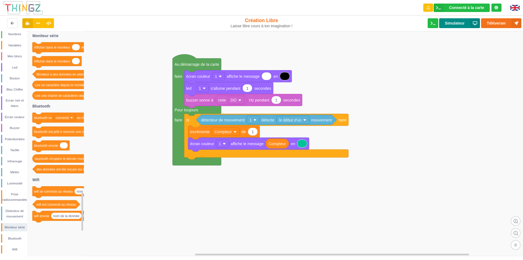
click at [448, 23] on button "Simulateur" at bounding box center [459, 23] width 41 height 10
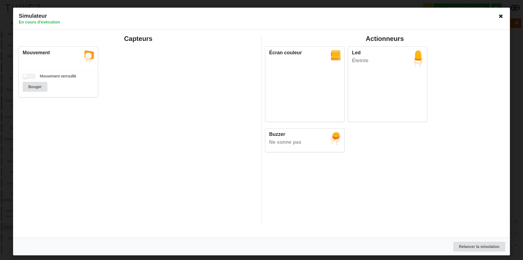
click at [502, 16] on icon at bounding box center [501, 16] width 9 height 9
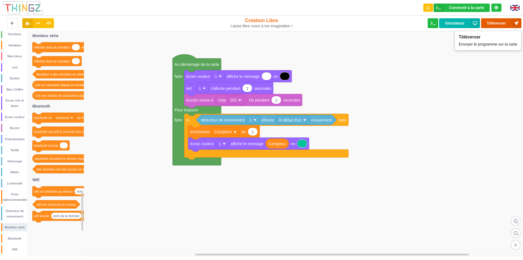
click at [497, 23] on button "Téléverser" at bounding box center [501, 23] width 40 height 10
click at [18, 117] on div "Écran couleur" at bounding box center [14, 116] width 25 height 5
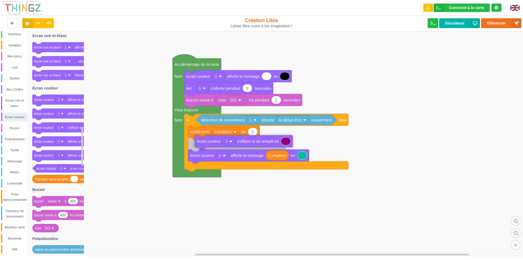
drag, startPoint x: 52, startPoint y: 129, endPoint x: 214, endPoint y: 141, distance: 163.0
click at [214, 141] on div "Conditions Boucles Nombres Variables Mes blocs Led Bouton Bloc Chiffre Ecran no…" at bounding box center [263, 143] width 527 height 225
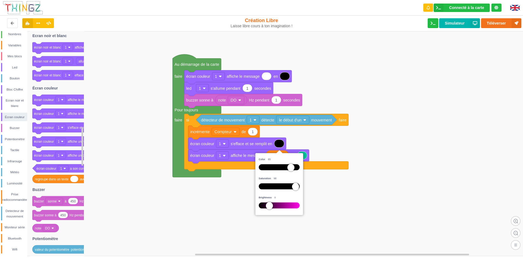
click at [261, 205] on div at bounding box center [279, 205] width 41 height 6
click at [263, 186] on div at bounding box center [279, 186] width 41 height 6
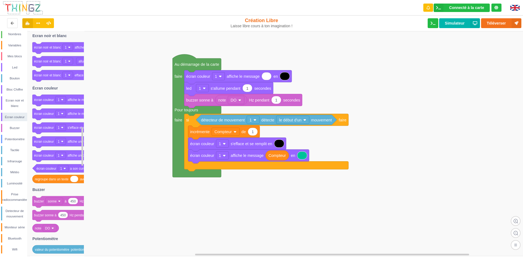
drag, startPoint x: 364, startPoint y: 107, endPoint x: 433, endPoint y: 34, distance: 100.3
click at [364, 106] on div "Conditions Boucles Nombres Variables Mes blocs Led Bouton Bloc Chiffre Ecran no…" at bounding box center [263, 143] width 527 height 225
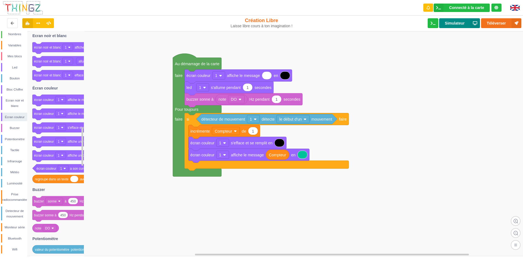
click at [454, 20] on button "Simulateur" at bounding box center [459, 23] width 41 height 10
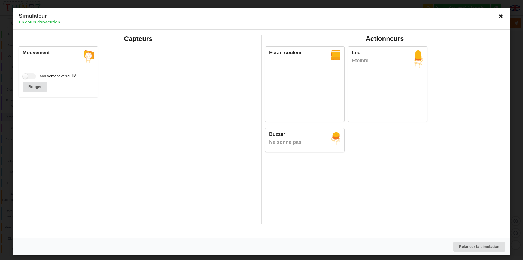
click at [503, 16] on icon at bounding box center [501, 16] width 9 height 9
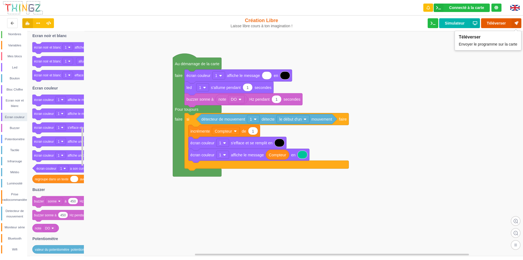
click at [502, 22] on button "Téléverser" at bounding box center [501, 23] width 40 height 10
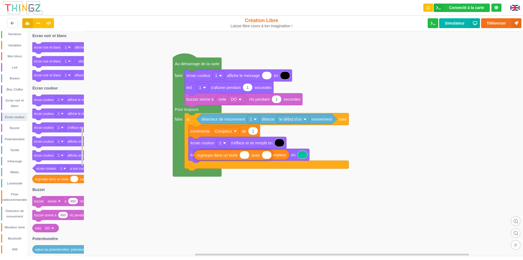
drag, startPoint x: 64, startPoint y: 181, endPoint x: 227, endPoint y: 156, distance: 164.1
click at [226, 156] on div "Conditions Boucles Nombres Variables Mes blocs Led Bouton Bloc Chiffre Ecran no…" at bounding box center [263, 143] width 527 height 225
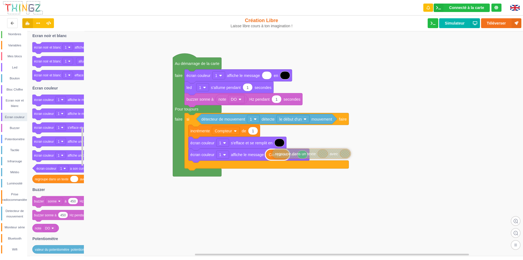
drag, startPoint x: 260, startPoint y: 157, endPoint x: 338, endPoint y: 155, distance: 78.0
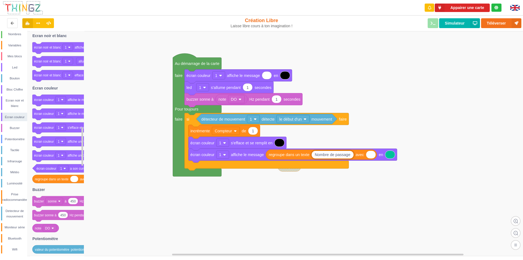
type input "Nombre de passage :"
click at [9, 46] on div "Variables" at bounding box center [14, 45] width 25 height 5
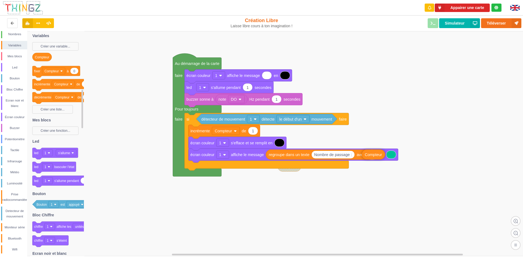
drag, startPoint x: 46, startPoint y: 59, endPoint x: 375, endPoint y: 155, distance: 343.1
click at [375, 155] on div "Conditions Boucles Nombres Variables Mes blocs Led Bouton Bloc Chiffre Ecran no…" at bounding box center [263, 143] width 527 height 225
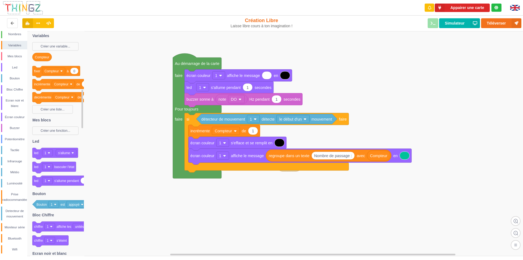
click at [381, 125] on rect at bounding box center [263, 143] width 527 height 225
click at [457, 20] on button "Simulateur" at bounding box center [459, 23] width 41 height 10
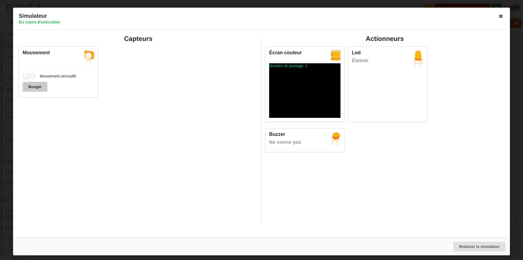
click at [32, 85] on button "Bouger" at bounding box center [35, 87] width 25 height 10
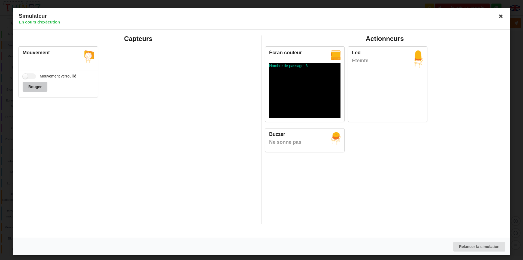
click at [32, 85] on button "Bouger" at bounding box center [35, 87] width 25 height 10
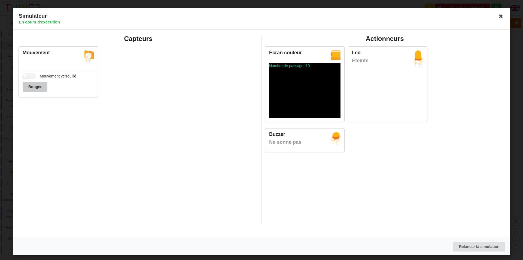
click at [32, 85] on button "Bouger" at bounding box center [35, 87] width 25 height 10
click at [29, 75] on label "Mouvement verrouillé" at bounding box center [50, 76] width 54 height 6
click at [29, 75] on input "Mouvement verrouillé" at bounding box center [29, 76] width 13 height 6
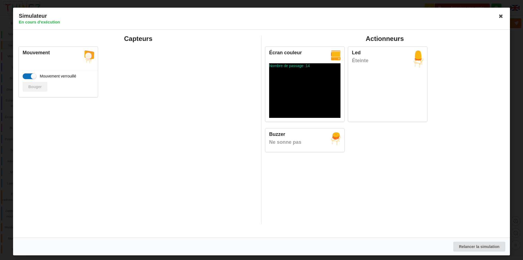
click at [33, 79] on label "Mouvement verrouillé" at bounding box center [50, 76] width 54 height 6
click at [33, 79] on input "Mouvement verrouillé" at bounding box center [29, 76] width 13 height 6
checkbox input "false"
click at [36, 83] on button "Bouger" at bounding box center [35, 87] width 25 height 10
click at [36, 84] on button "Bouger" at bounding box center [35, 87] width 25 height 10
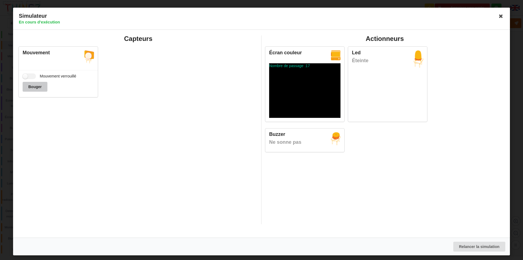
click at [36, 84] on button "Bouger" at bounding box center [35, 87] width 25 height 10
click at [502, 16] on icon at bounding box center [501, 16] width 9 height 9
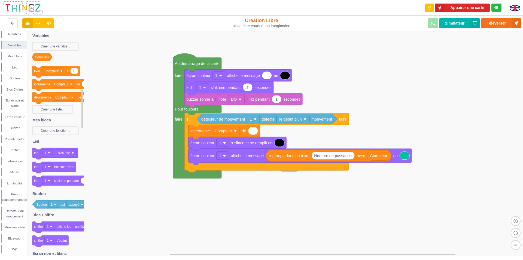
click at [433, 22] on div "Téléverser Simulateur" at bounding box center [418, 22] width 215 height 17
click at [411, 103] on rect at bounding box center [263, 143] width 527 height 225
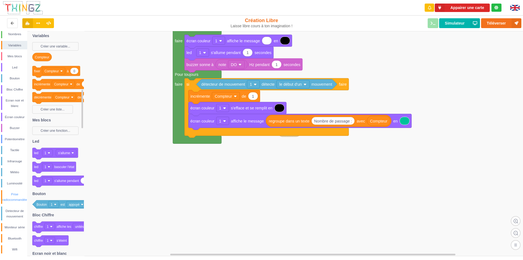
click at [15, 197] on div "Prise radiocommandée" at bounding box center [14, 196] width 25 height 11
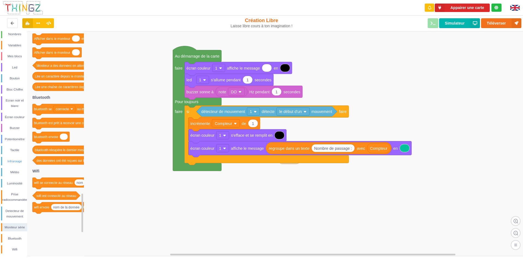
click at [18, 159] on div "Infrarouge" at bounding box center [14, 160] width 25 height 5
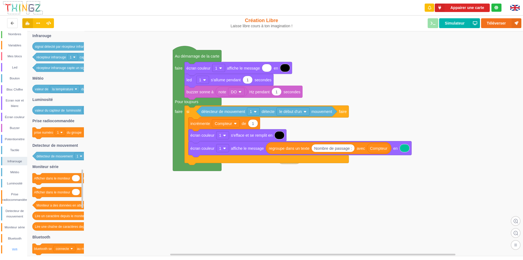
click at [13, 249] on div "Wifi" at bounding box center [14, 248] width 25 height 5
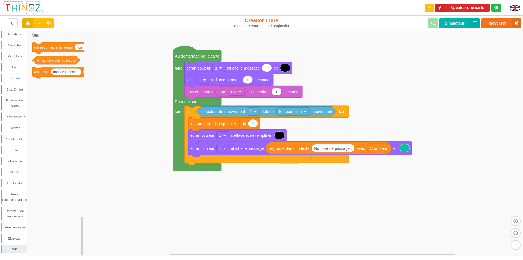
click at [16, 79] on div "Bouton" at bounding box center [14, 78] width 25 height 5
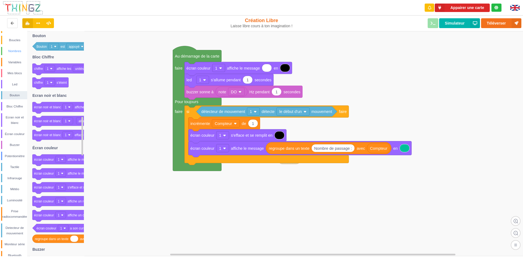
scroll to position [0, 0]
click at [16, 37] on div "Conditions" at bounding box center [14, 37] width 25 height 5
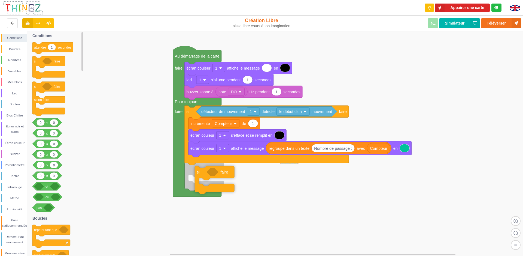
drag, startPoint x: 37, startPoint y: 62, endPoint x: 200, endPoint y: 172, distance: 196.1
click at [200, 172] on div "Conditions Boucles Nombres Variables Mes blocs Led Bouton Bloc Chiffre Ecran no…" at bounding box center [263, 143] width 527 height 225
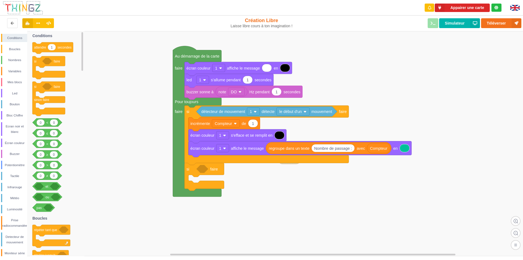
drag, startPoint x: 15, startPoint y: 104, endPoint x: 201, endPoint y: 179, distance: 201.0
click at [201, 179] on div "Conditions Boucles Nombres Variables Mes blocs Led Bouton Bloc Chiffre Ecran no…" at bounding box center [263, 143] width 527 height 225
click at [16, 104] on div "Bouton" at bounding box center [14, 103] width 25 height 5
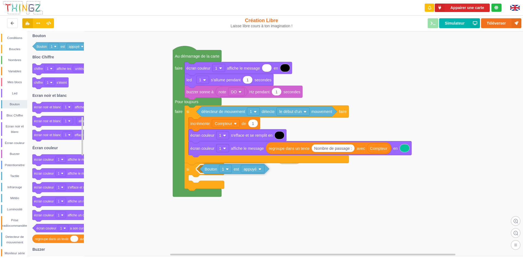
drag, startPoint x: 41, startPoint y: 47, endPoint x: 208, endPoint y: 168, distance: 206.9
click at [208, 168] on div "Conditions Boucles Nombres Variables Mes blocs Led Bouton Bloc Chiffre Ecran no…" at bounding box center [263, 143] width 527 height 225
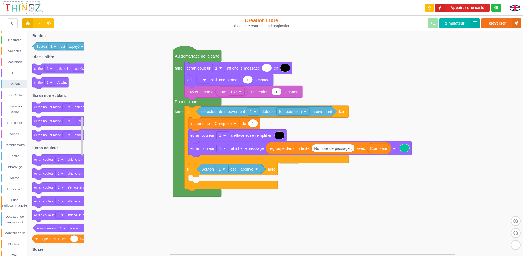
scroll to position [26, 0]
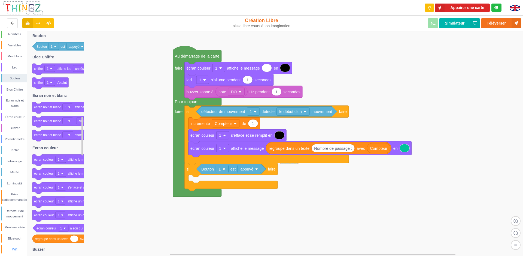
click at [16, 250] on div "Wifi" at bounding box center [14, 248] width 25 height 5
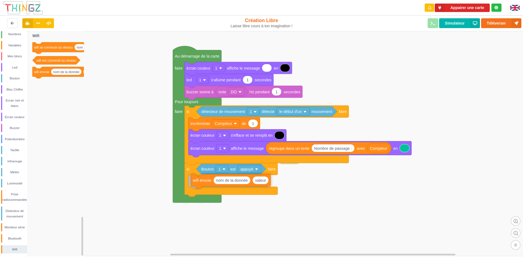
drag, startPoint x: 45, startPoint y: 75, endPoint x: 204, endPoint y: 183, distance: 191.6
click at [204, 183] on div "Conditions Boucles Nombres Variables Mes blocs Led Bouton Bloc Chiffre Ecran no…" at bounding box center [263, 143] width 527 height 225
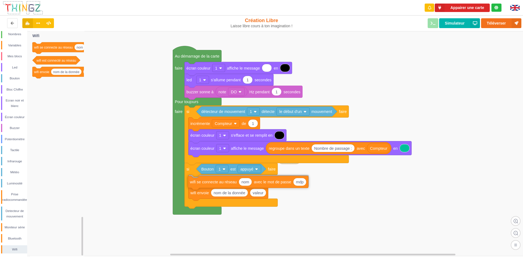
drag, startPoint x: 49, startPoint y: 47, endPoint x: 205, endPoint y: 181, distance: 205.1
click at [205, 181] on div "Conditions Boucles Nombres Variables Mes blocs Led Bouton Bloc Chiffre Ecran no…" at bounding box center [263, 143] width 527 height 225
drag, startPoint x: 16, startPoint y: 45, endPoint x: 222, endPoint y: 194, distance: 254.5
click at [222, 194] on div "Conditions Boucles Nombres Variables Mes blocs Led Bouton Bloc Chiffre Ecran no…" at bounding box center [263, 143] width 527 height 225
click at [16, 44] on div "Variables" at bounding box center [14, 45] width 25 height 5
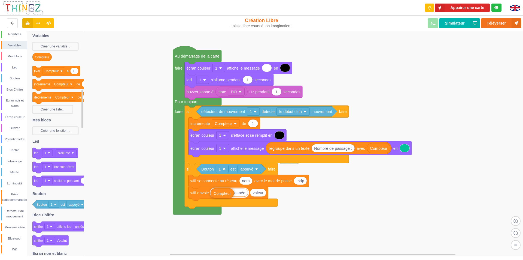
drag, startPoint x: 43, startPoint y: 59, endPoint x: 221, endPoint y: 194, distance: 223.7
click at [221, 194] on div "Conditions Boucles Nombres Variables Mes blocs Led Bouton Bloc Chiffre Ecran no…" at bounding box center [263, 143] width 527 height 225
click at [231, 215] on rect at bounding box center [263, 143] width 527 height 225
